Goal: Find specific page/section: Find specific page/section

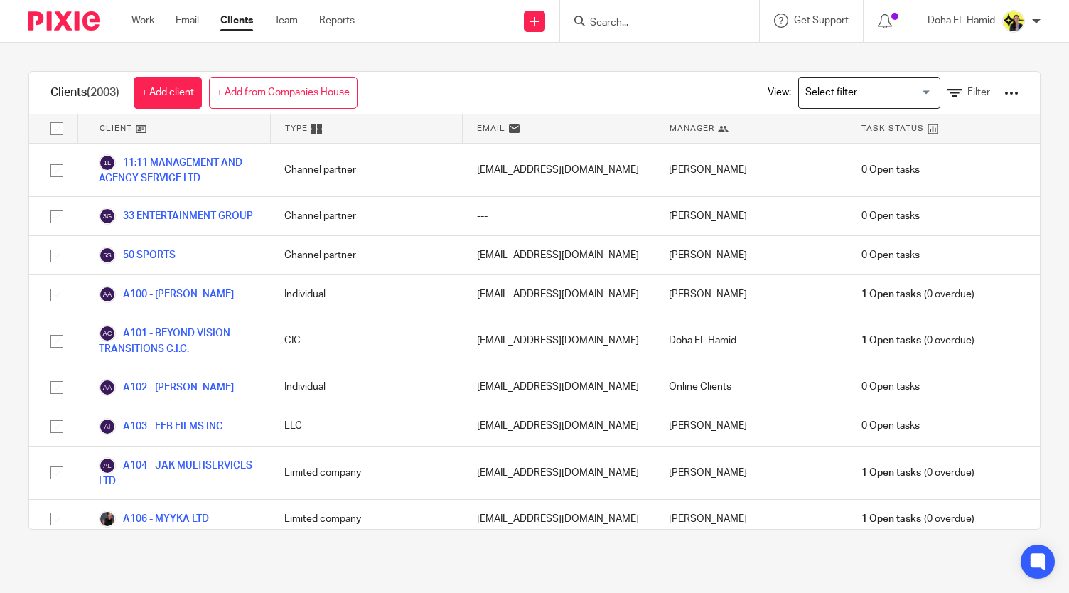
click at [675, 22] on input "Search" at bounding box center [652, 23] width 128 height 13
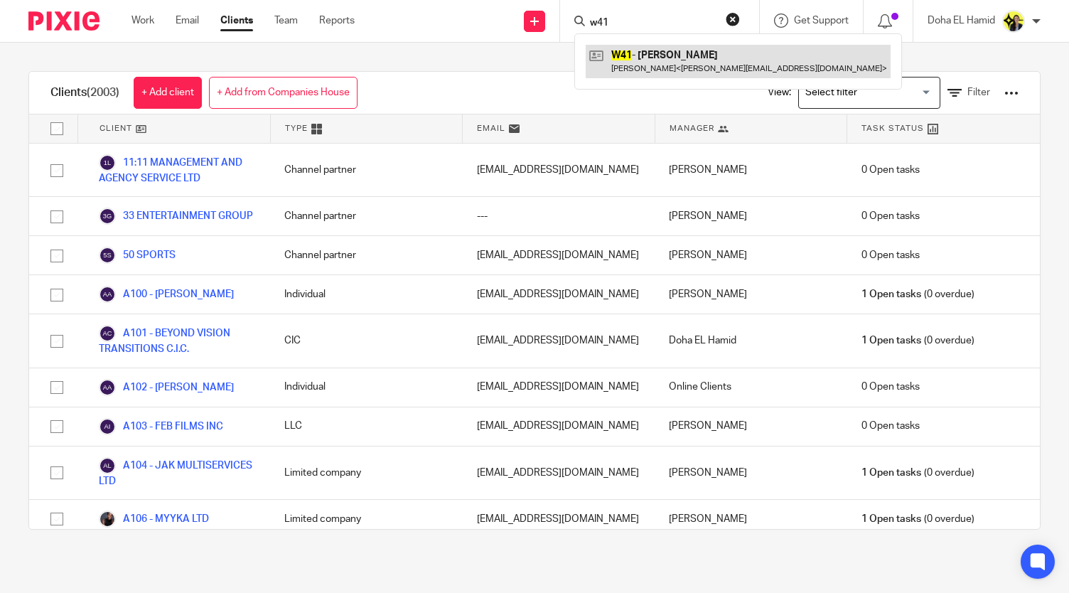
type input "w41"
click at [648, 62] on link at bounding box center [738, 61] width 305 height 33
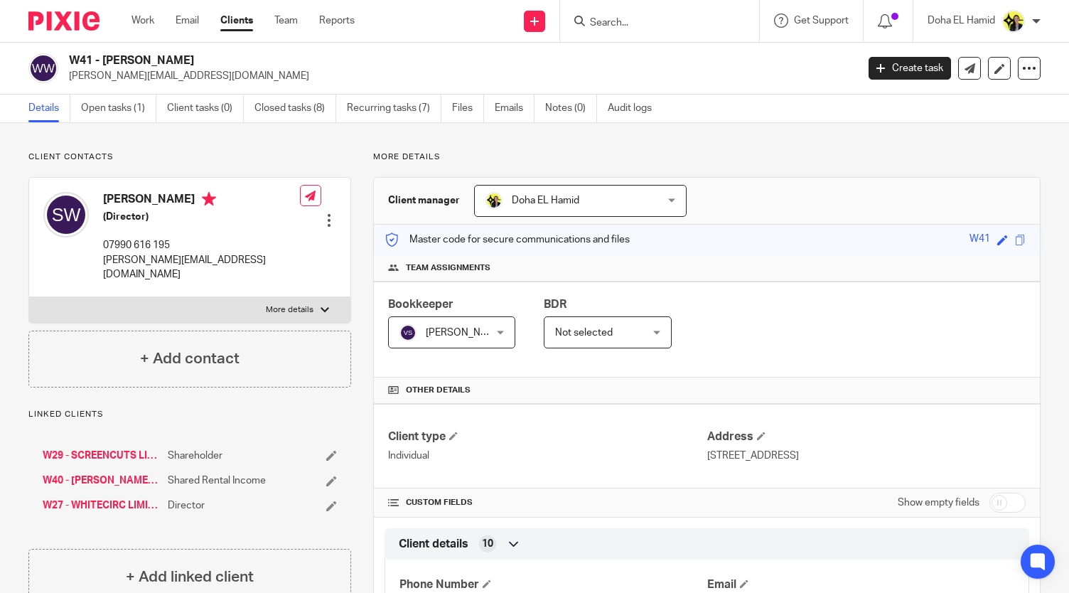
click at [613, 22] on input "Search" at bounding box center [652, 23] width 128 height 13
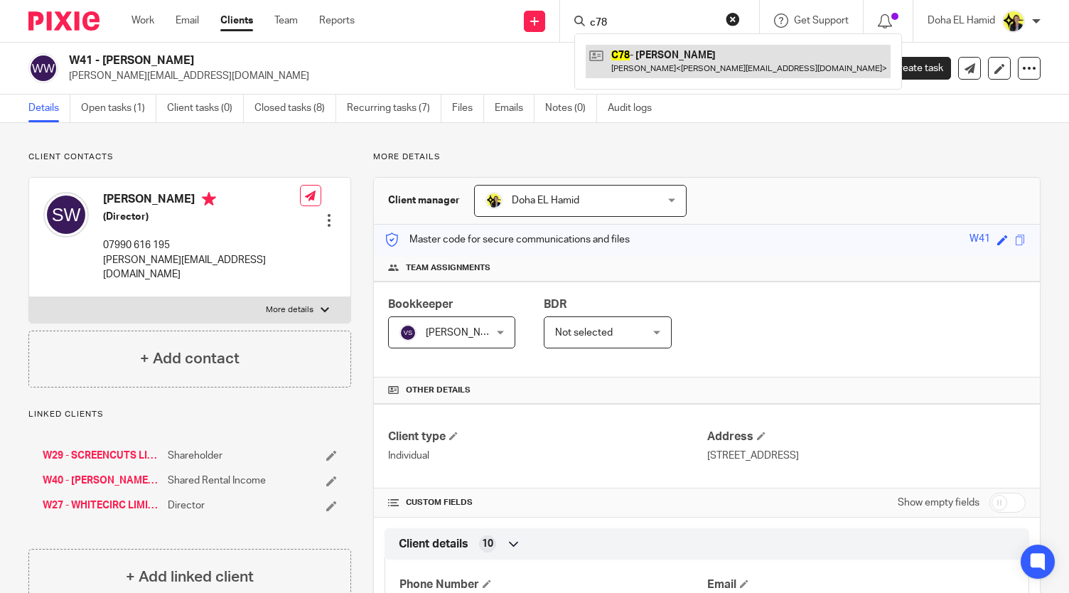
type input "c78"
click at [643, 56] on link at bounding box center [738, 61] width 305 height 33
